Goal: Register for event/course

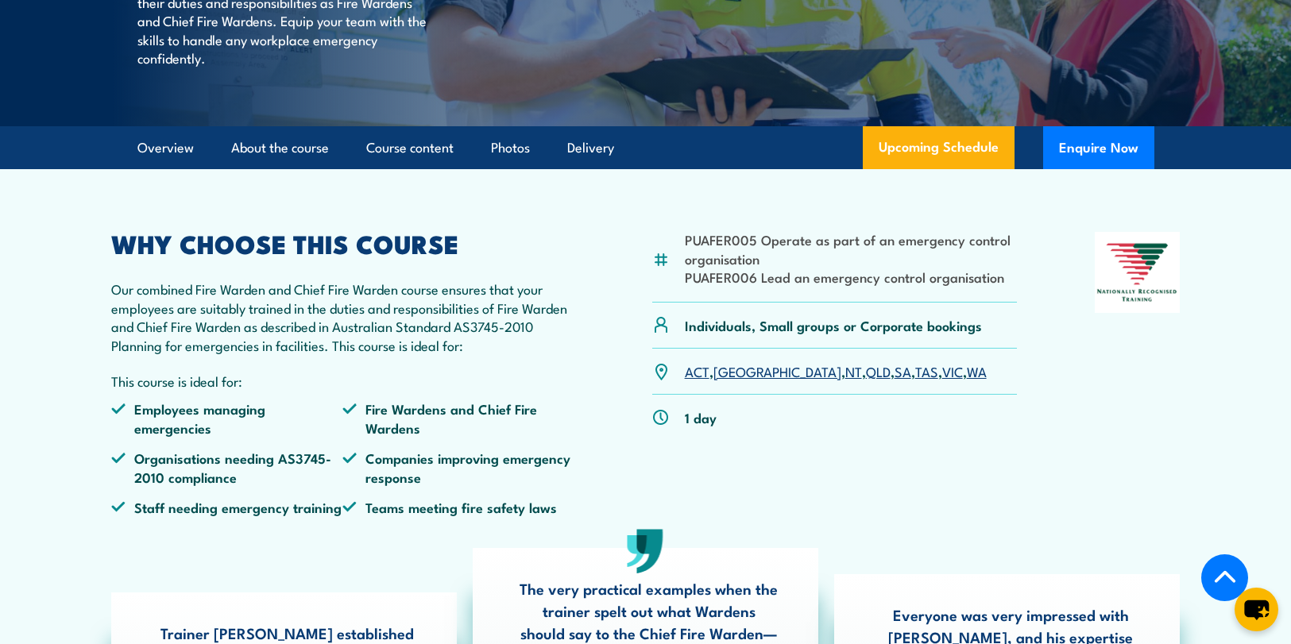
scroll to position [347, 0]
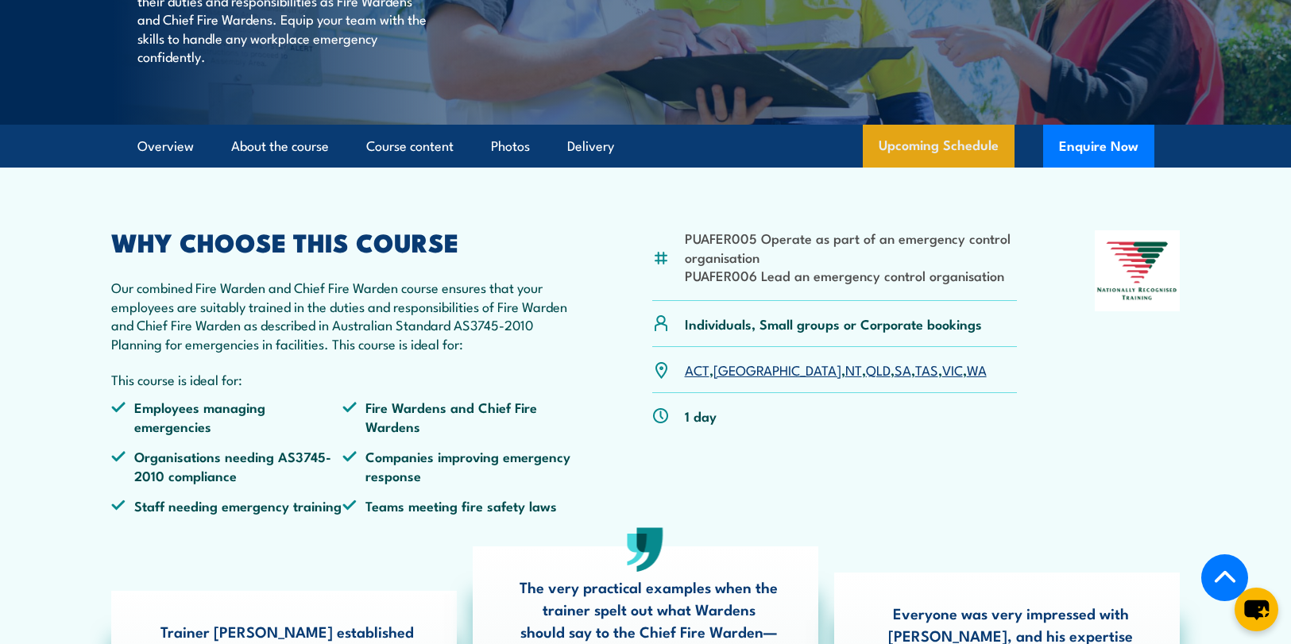
click at [928, 168] on link "Upcoming Schedule" at bounding box center [939, 146] width 152 height 43
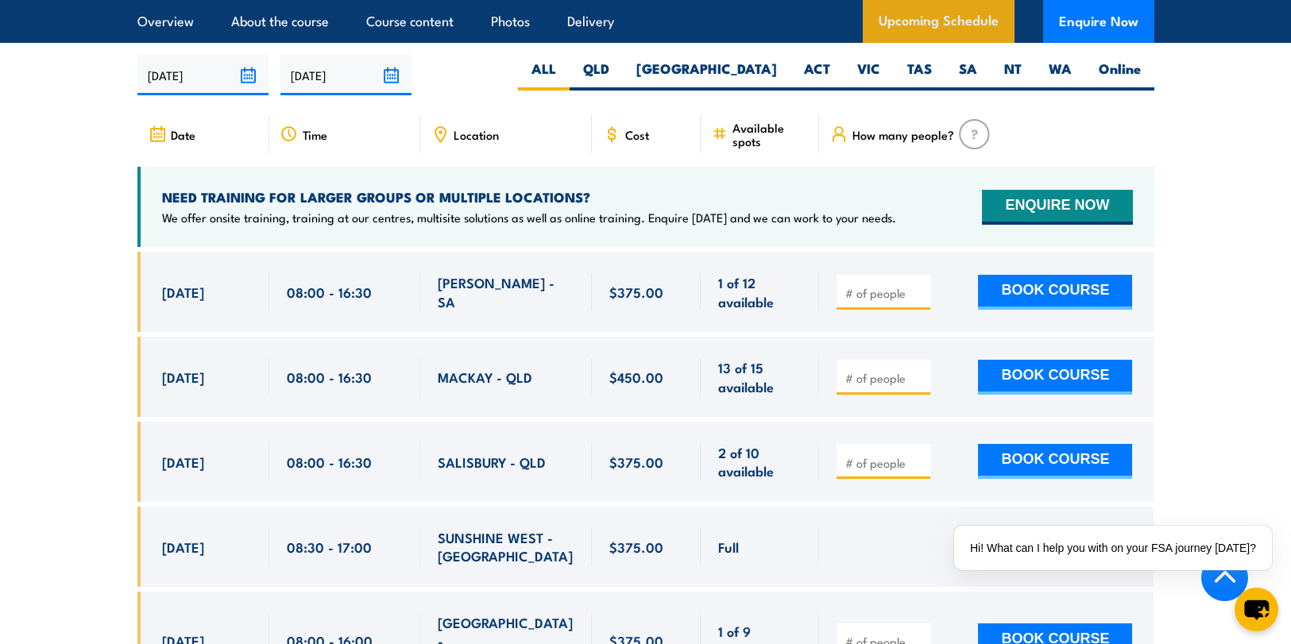
scroll to position [2814, 0]
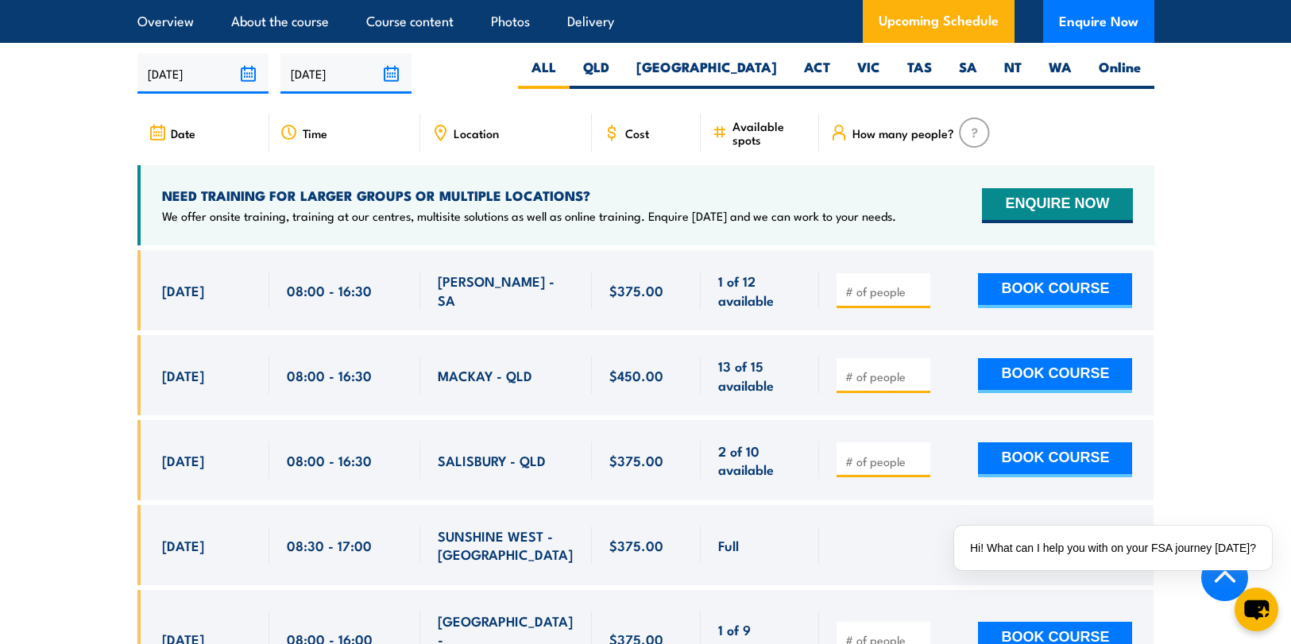
click at [474, 137] on div "Location" at bounding box center [506, 133] width 172 height 38
click at [482, 128] on span "Location" at bounding box center [476, 133] width 45 height 14
click at [442, 130] on icon at bounding box center [439, 132] width 17 height 17
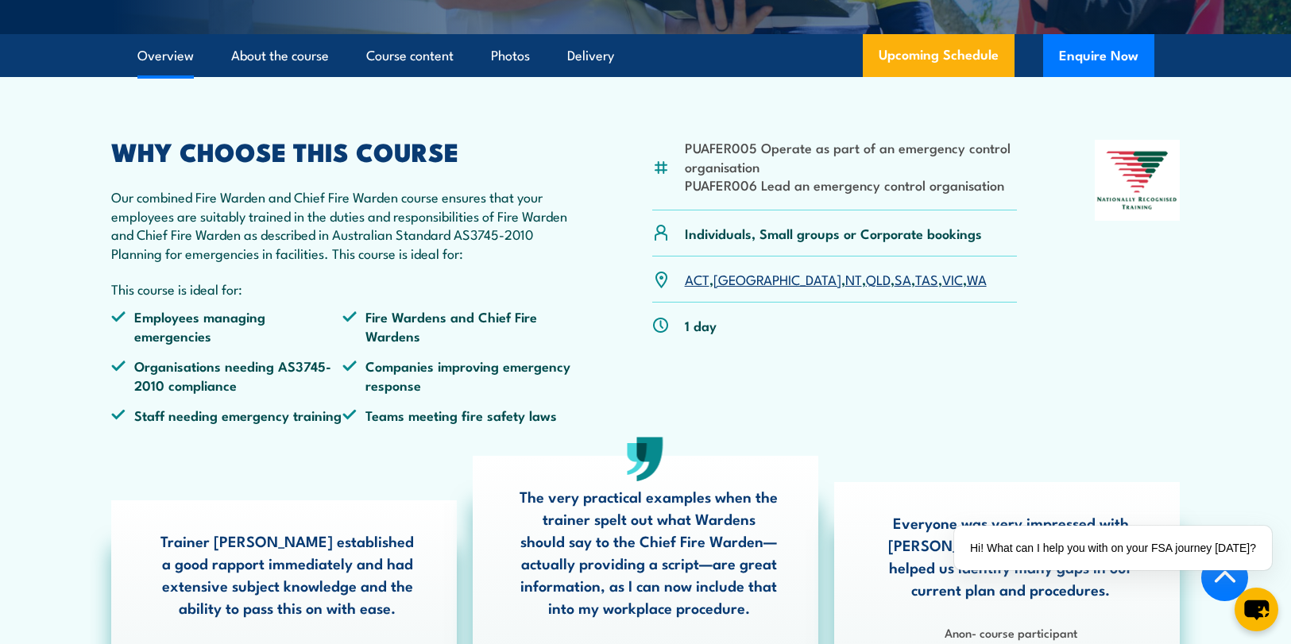
scroll to position [451, 0]
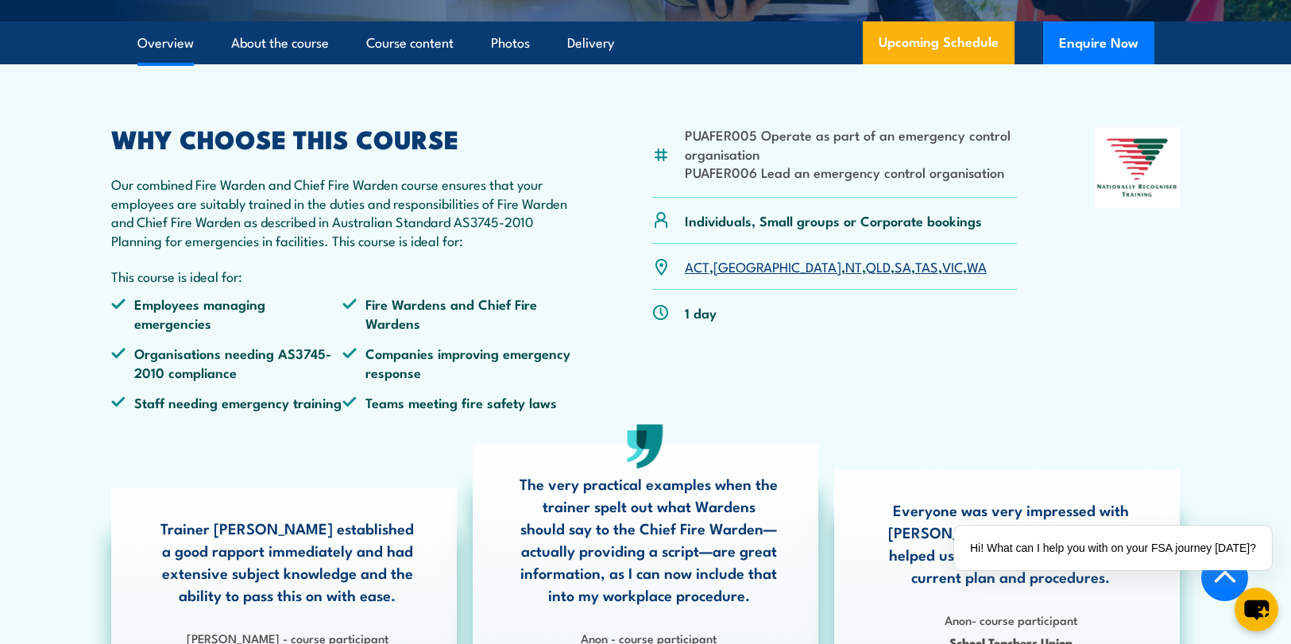
click at [942, 276] on link "VIC" at bounding box center [952, 266] width 21 height 19
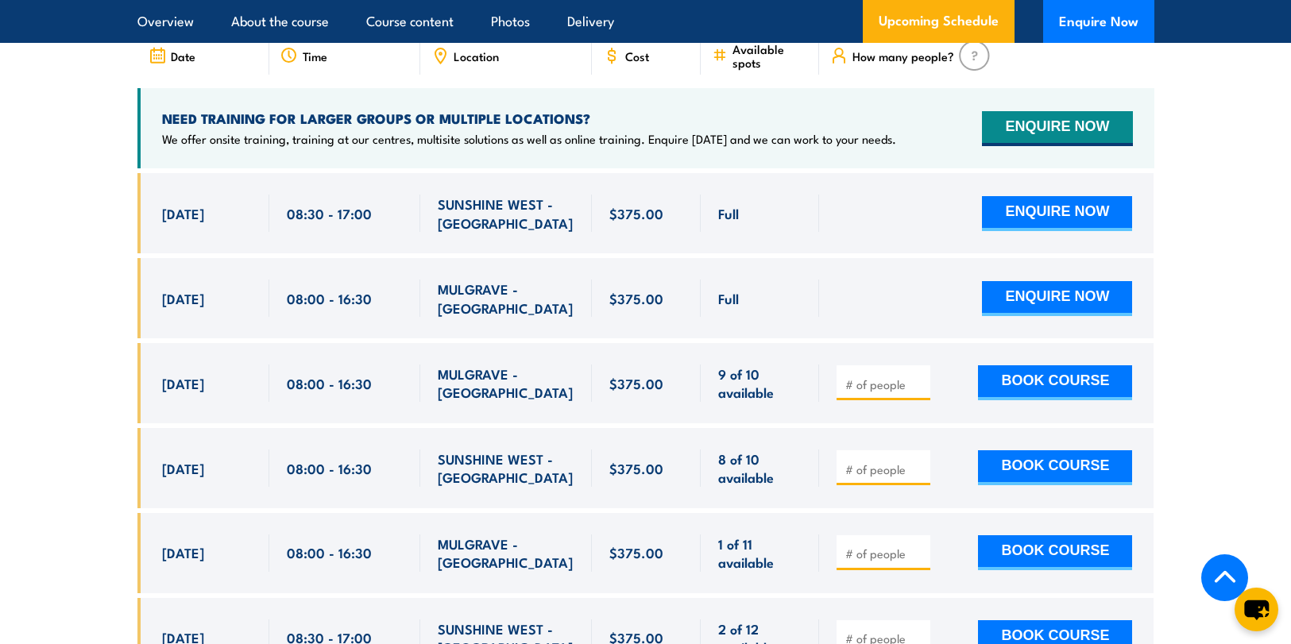
scroll to position [2915, 0]
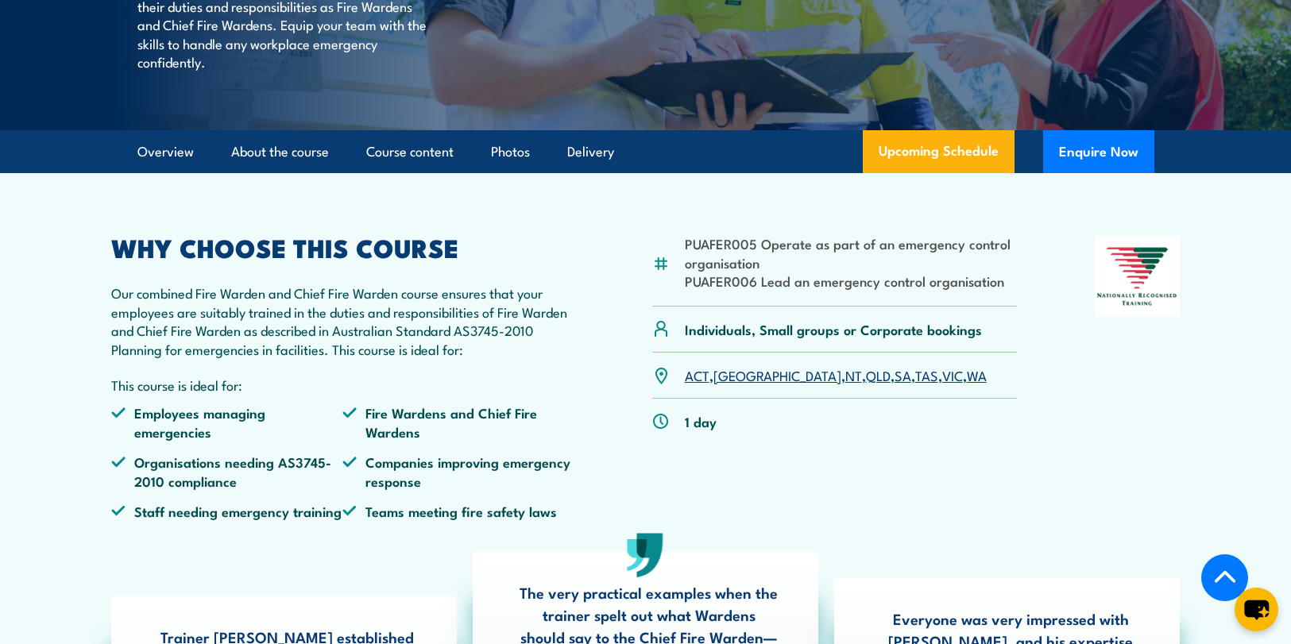
scroll to position [339, 0]
